Goal: Find specific page/section: Find specific page/section

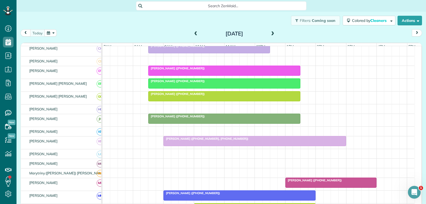
scroll to position [133, 0]
click at [240, 140] on div "[PERSON_NAME] ([PHONE_NUMBER], [PHONE_NUMBER])" at bounding box center [254, 138] width 179 height 4
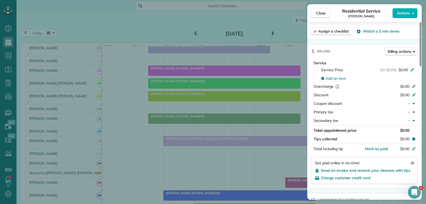
scroll to position [239, 0]
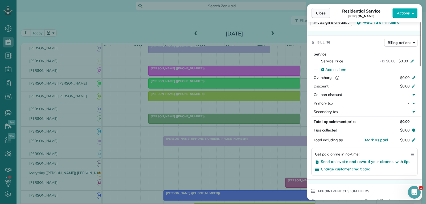
click at [321, 14] on span "Close" at bounding box center [321, 12] width 10 height 5
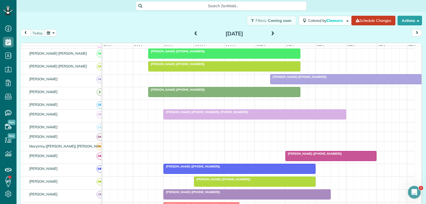
click at [251, 118] on div at bounding box center [255, 114] width 182 height 10
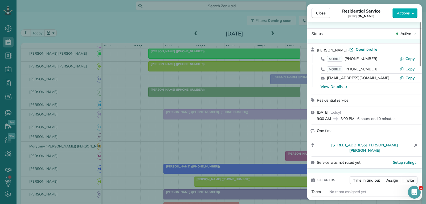
drag, startPoint x: 322, startPoint y: 11, endPoint x: 244, endPoint y: 93, distance: 113.9
click at [322, 11] on span "Close" at bounding box center [321, 12] width 10 height 5
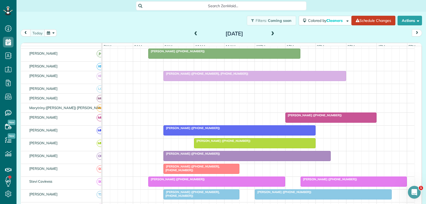
scroll to position [239, 0]
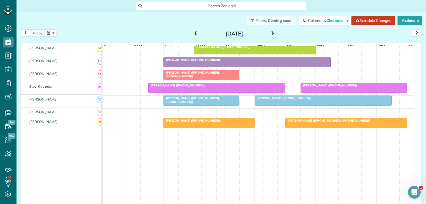
click at [206, 61] on span "[PERSON_NAME] ([PHONE_NUMBER])" at bounding box center [191, 60] width 57 height 4
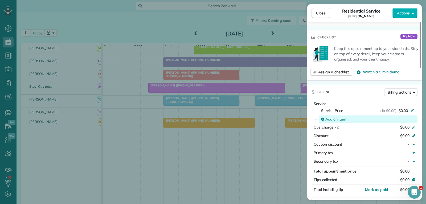
scroll to position [186, 0]
